Goal: Find specific page/section: Find specific page/section

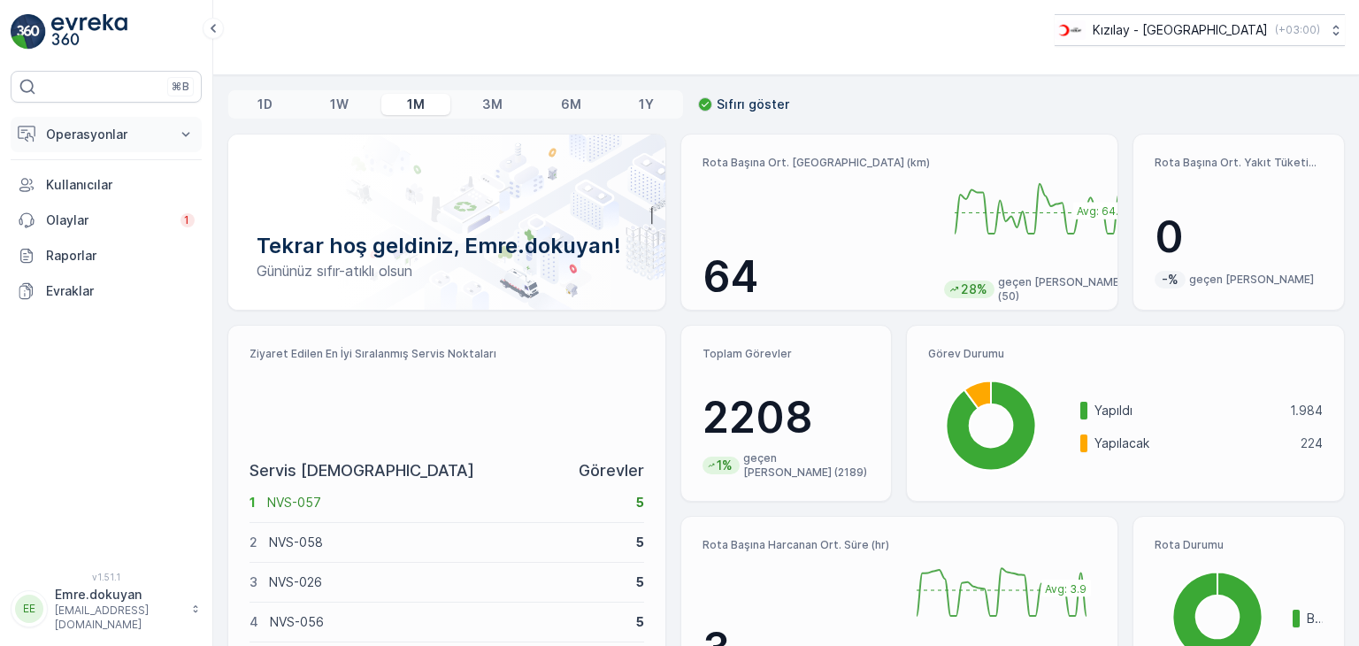
click at [99, 139] on p "Operasyonlar" at bounding box center [106, 135] width 120 height 18
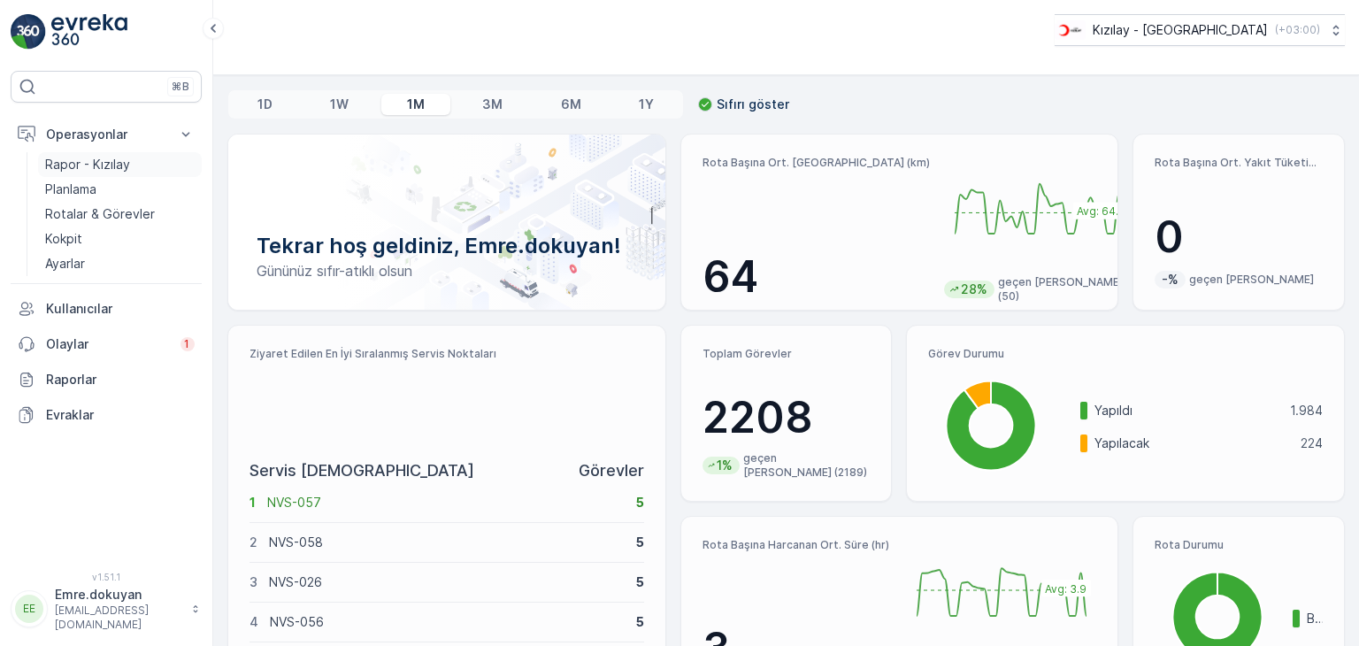
click at [97, 166] on p "Rapor - Kızılay" at bounding box center [87, 165] width 85 height 18
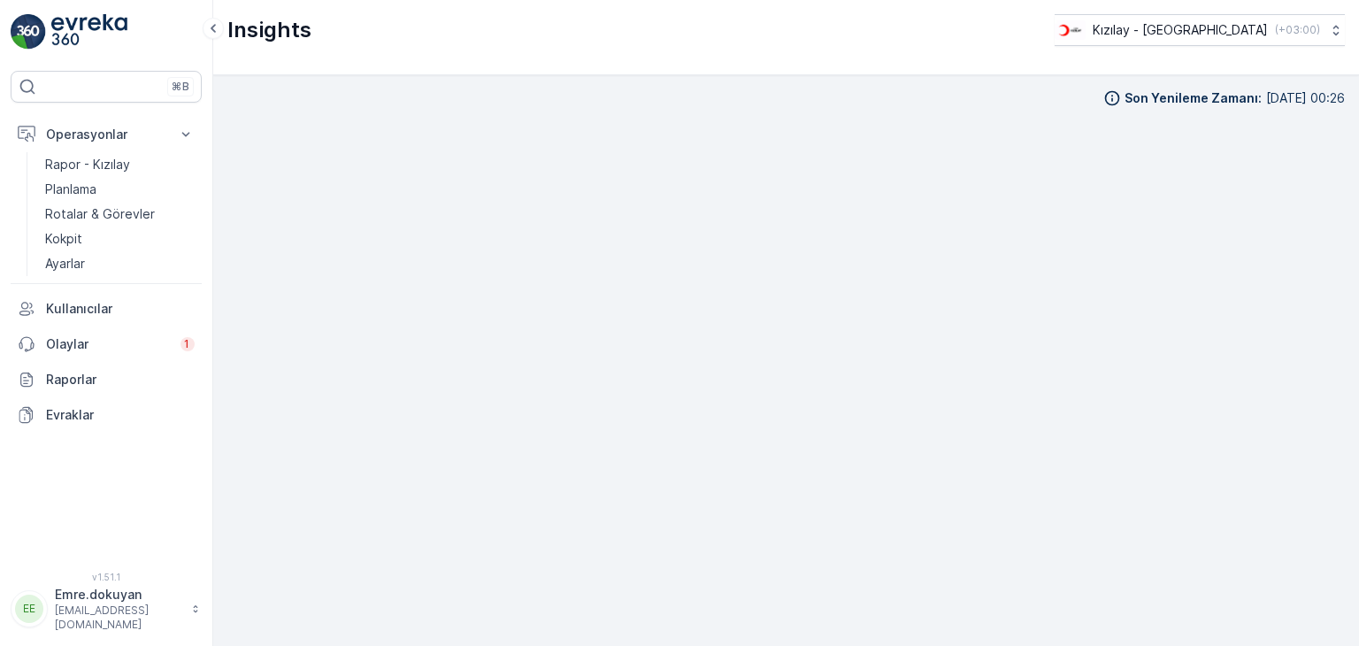
scroll to position [15, 0]
click at [81, 238] on p "Kokpit" at bounding box center [63, 239] width 37 height 18
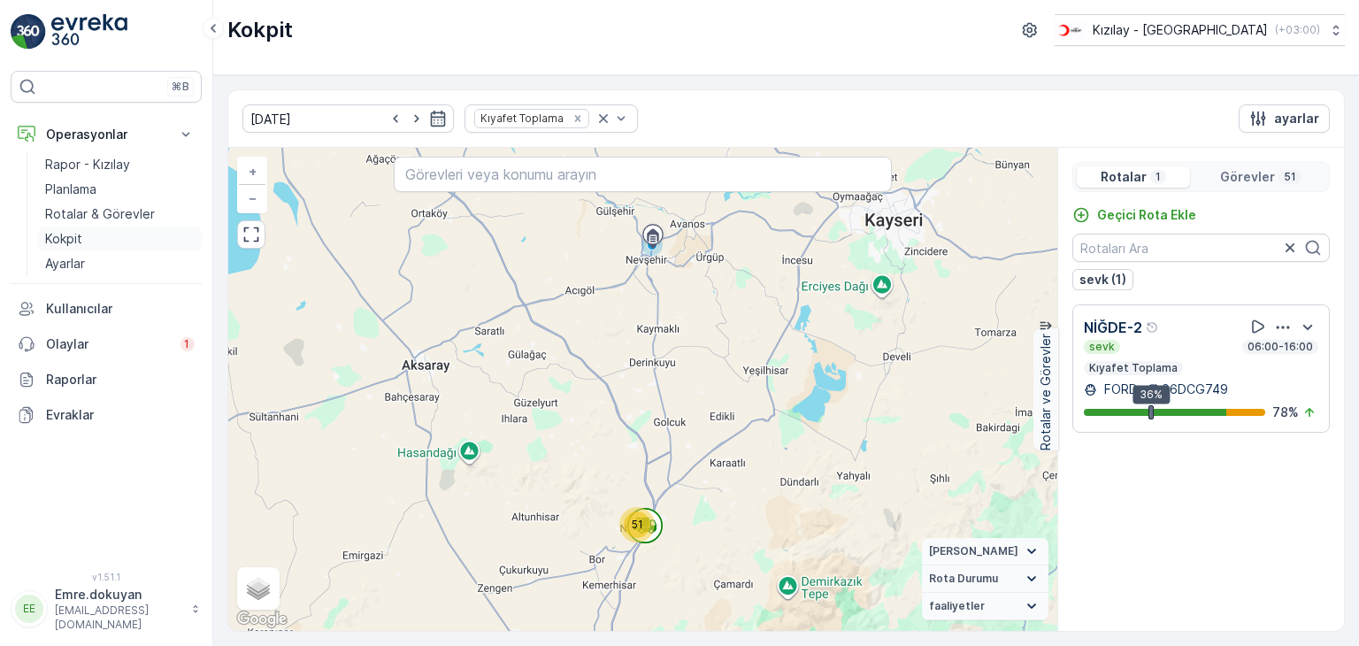
click at [71, 234] on p "Kokpit" at bounding box center [63, 239] width 37 height 18
